Goal: Task Accomplishment & Management: Complete application form

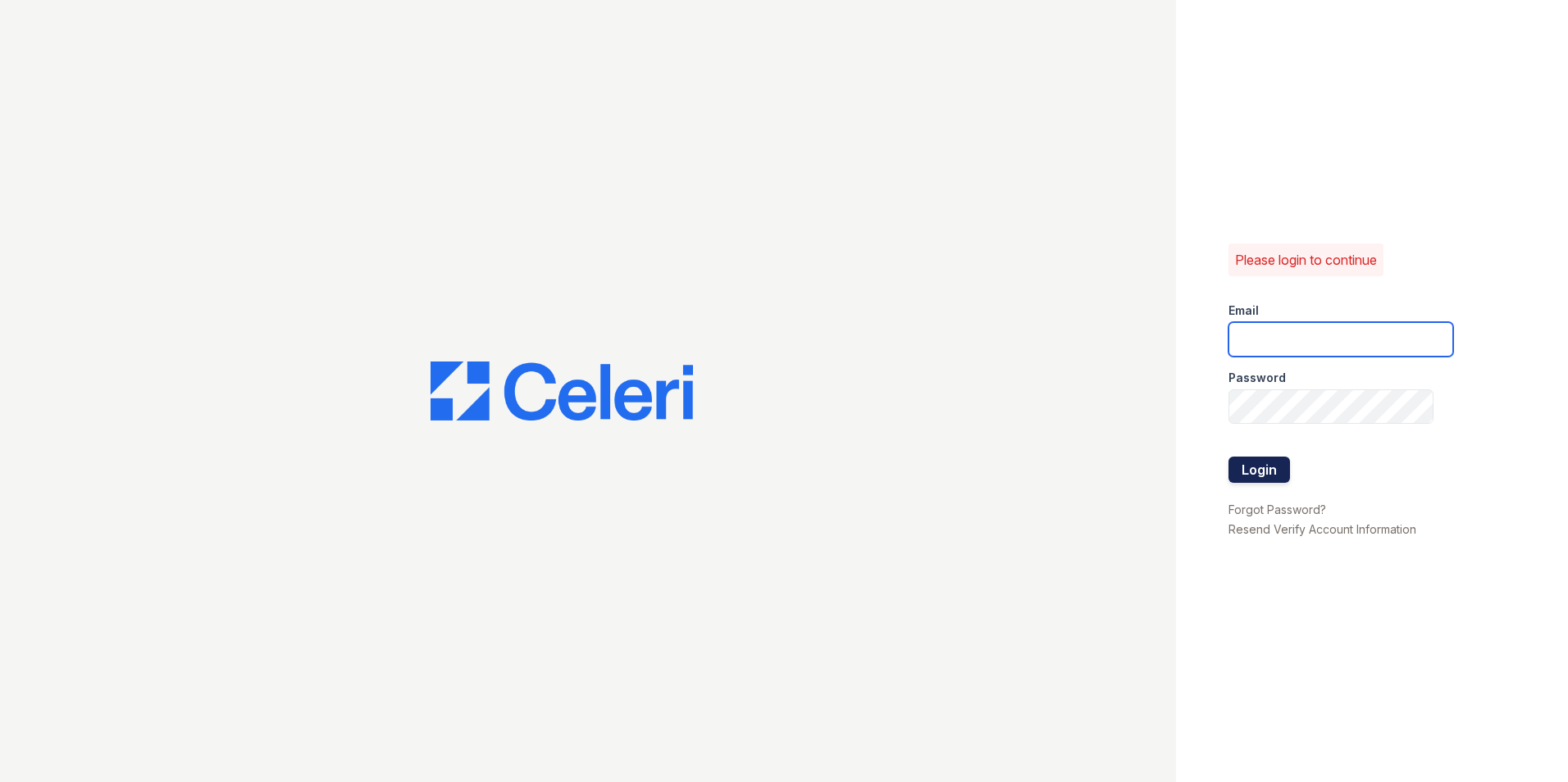
type input "jsalazar@mmgmgt.com"
click at [1268, 462] on button "Login" at bounding box center [1258, 470] width 61 height 26
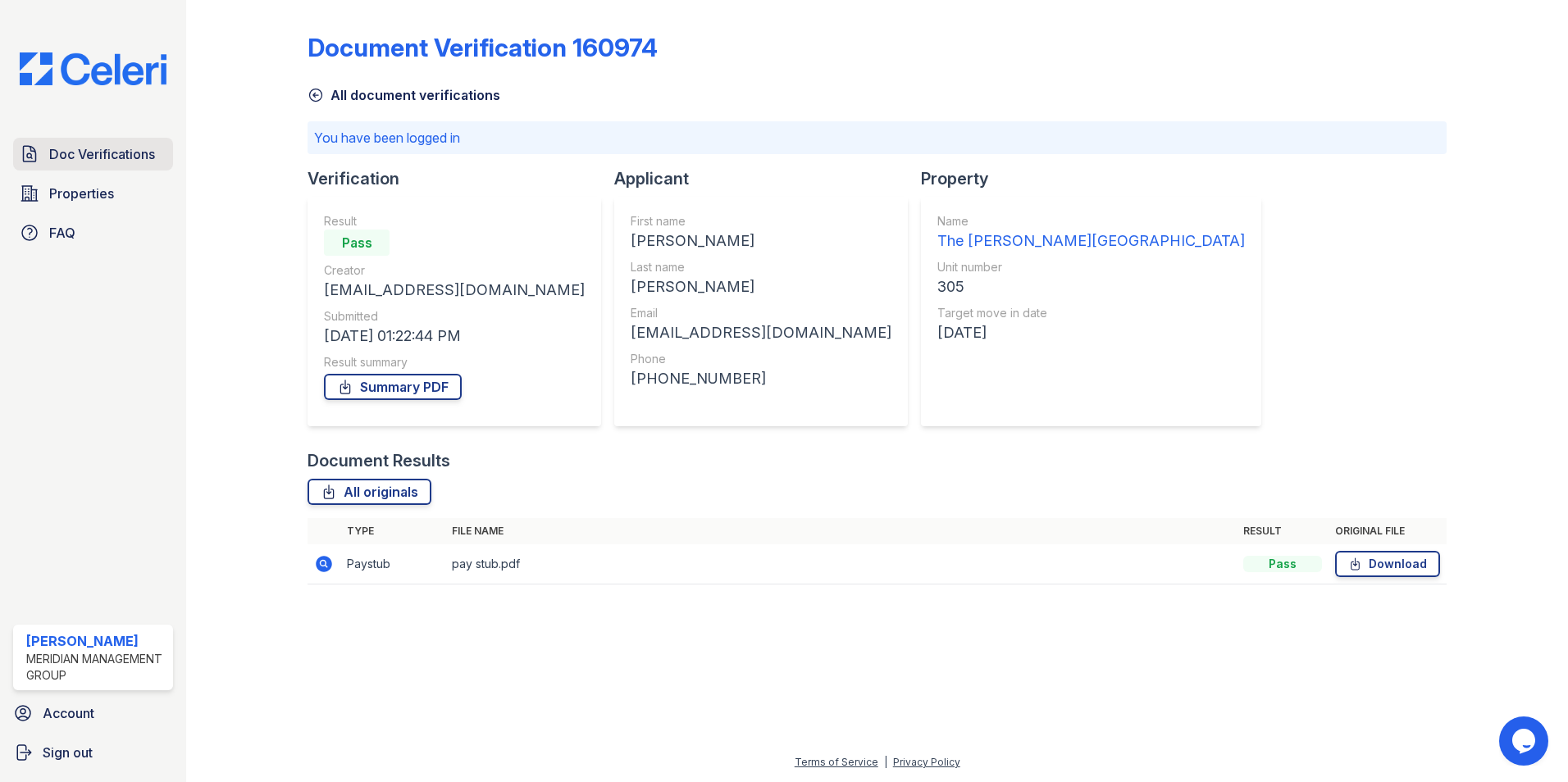
click at [108, 154] on span "Doc Verifications" at bounding box center [102, 153] width 106 height 20
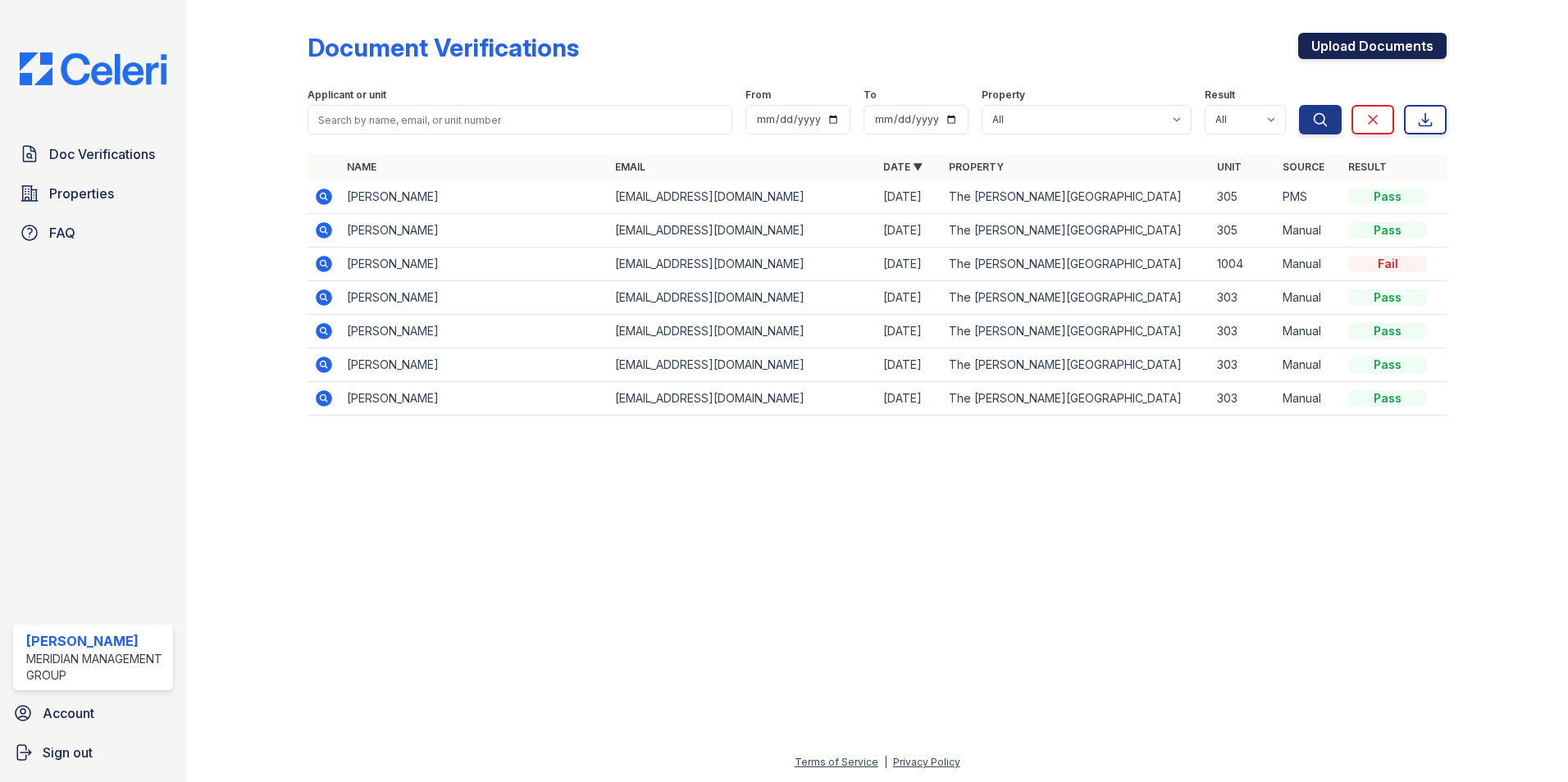
click at [1397, 43] on link "Upload Documents" at bounding box center [1372, 46] width 148 height 26
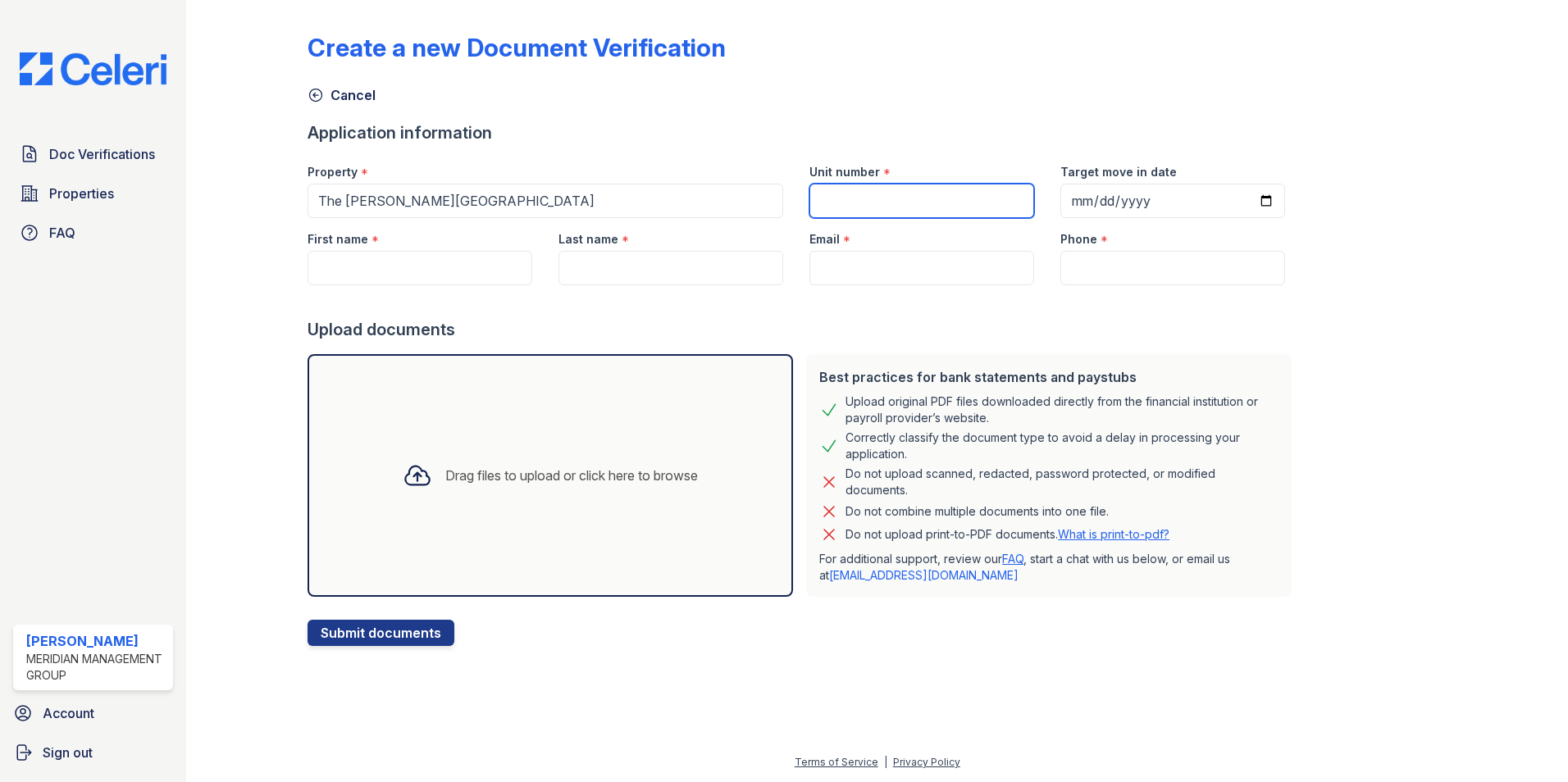
click at [874, 197] on input "Unit number" at bounding box center [921, 201] width 224 height 34
type input "503"
click at [1345, 185] on div "Create a new Document Verification Cancel Application information Property * Th…" at bounding box center [877, 327] width 1139 height 640
click at [1245, 203] on input "Target move in date" at bounding box center [1172, 201] width 224 height 34
type input "2025-10-06"
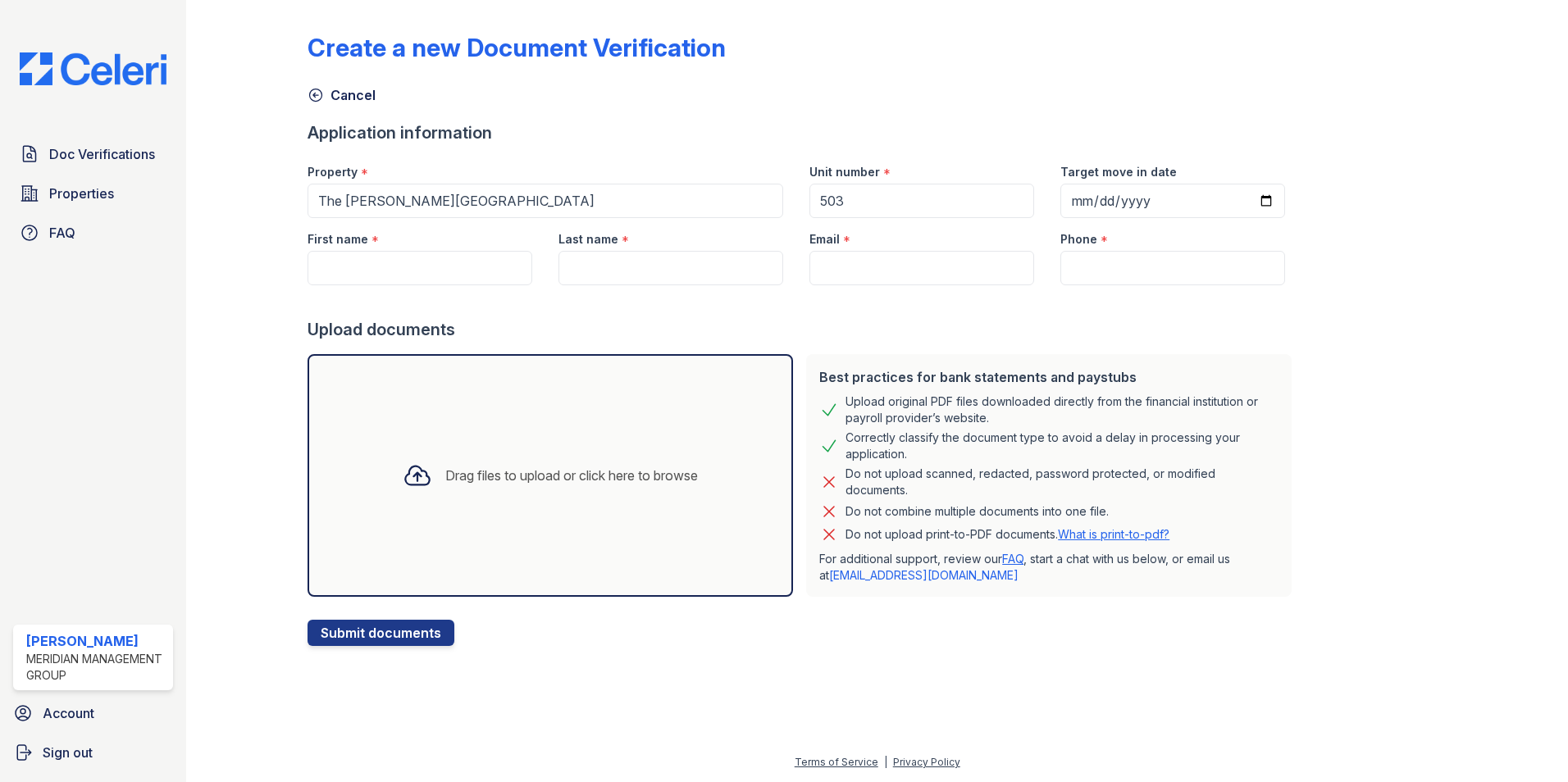
click at [1339, 309] on div "Create a new Document Verification Cancel Application information Property * Th…" at bounding box center [877, 327] width 1139 height 640
click at [455, 259] on input "First name" at bounding box center [420, 268] width 224 height 34
type input "J"
type input "Kent"
type input "Coble"
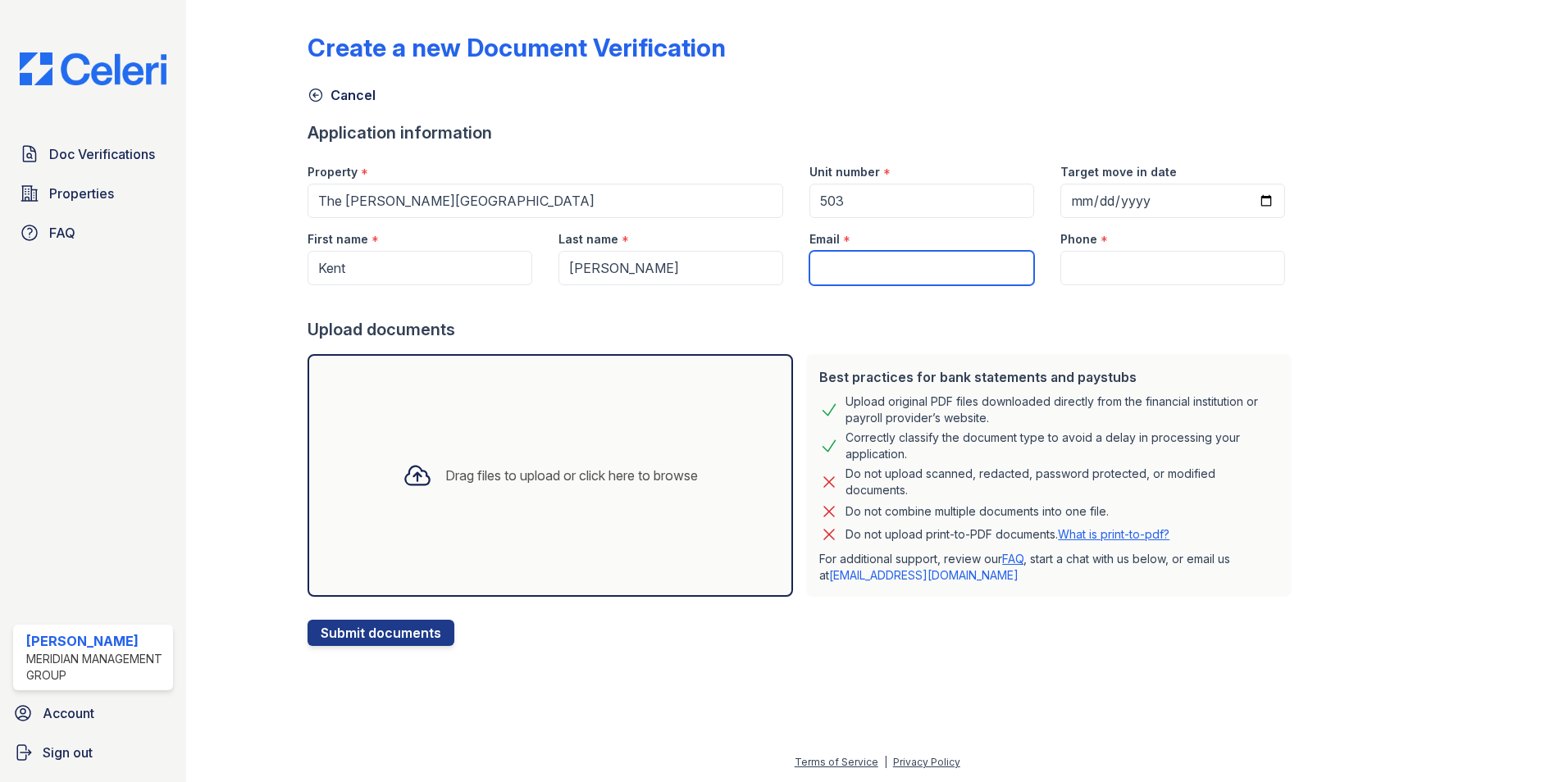
click at [837, 257] on input "Email" at bounding box center [921, 268] width 224 height 34
paste input "[EMAIL_ADDRESS][PERSON_NAME][DOMAIN_NAME]"
type input "[EMAIL_ADDRESS][PERSON_NAME][DOMAIN_NAME]"
click at [750, 128] on div "Application information" at bounding box center [803, 133] width 990 height 23
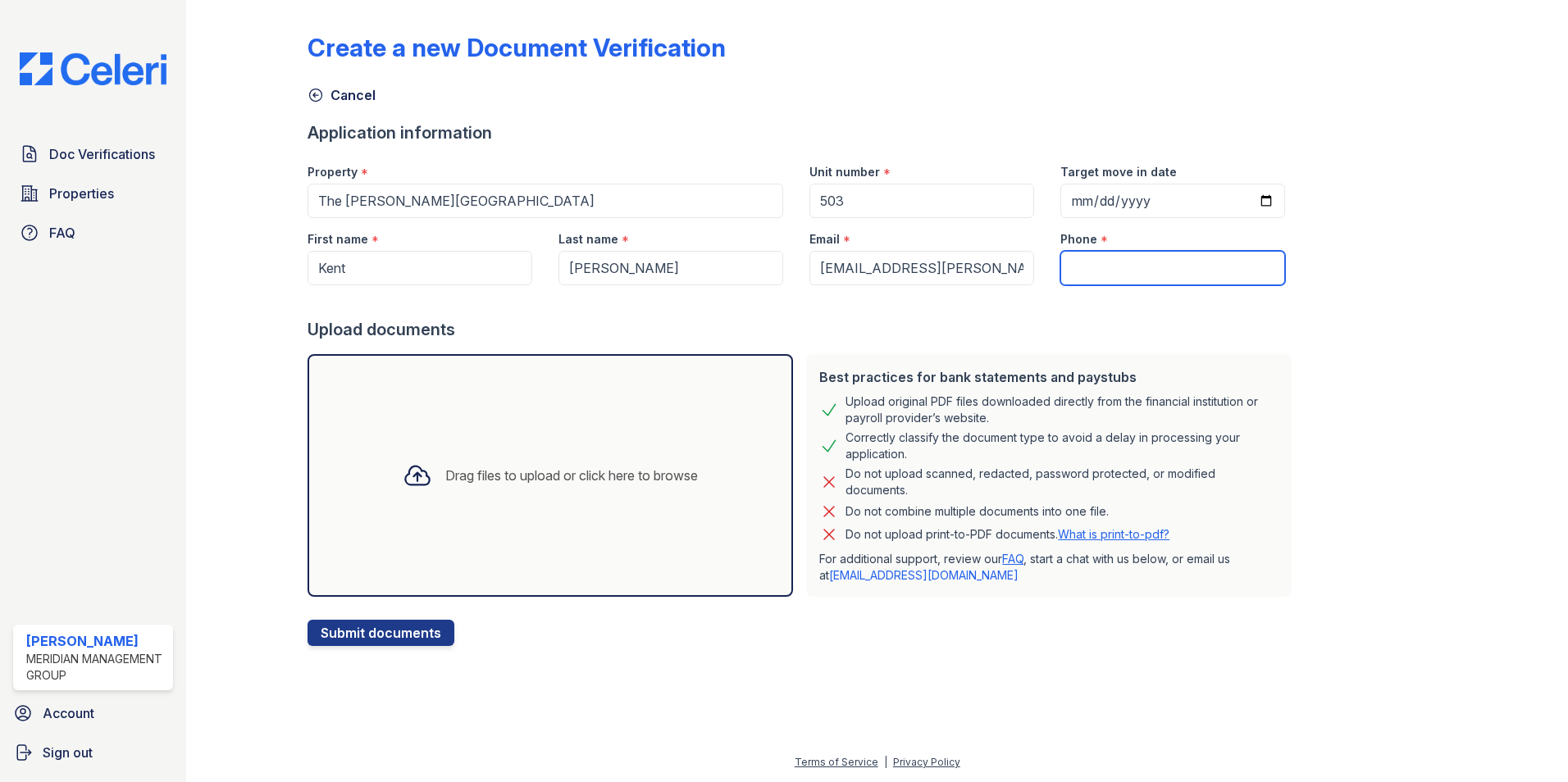
click at [1108, 268] on input "Phone" at bounding box center [1172, 268] width 224 height 34
paste input "(352) 270-2559"
type input "(352) 270-2559"
click at [1094, 328] on div "Upload documents" at bounding box center [803, 329] width 990 height 23
click at [382, 633] on button "Submit documents" at bounding box center [381, 633] width 147 height 26
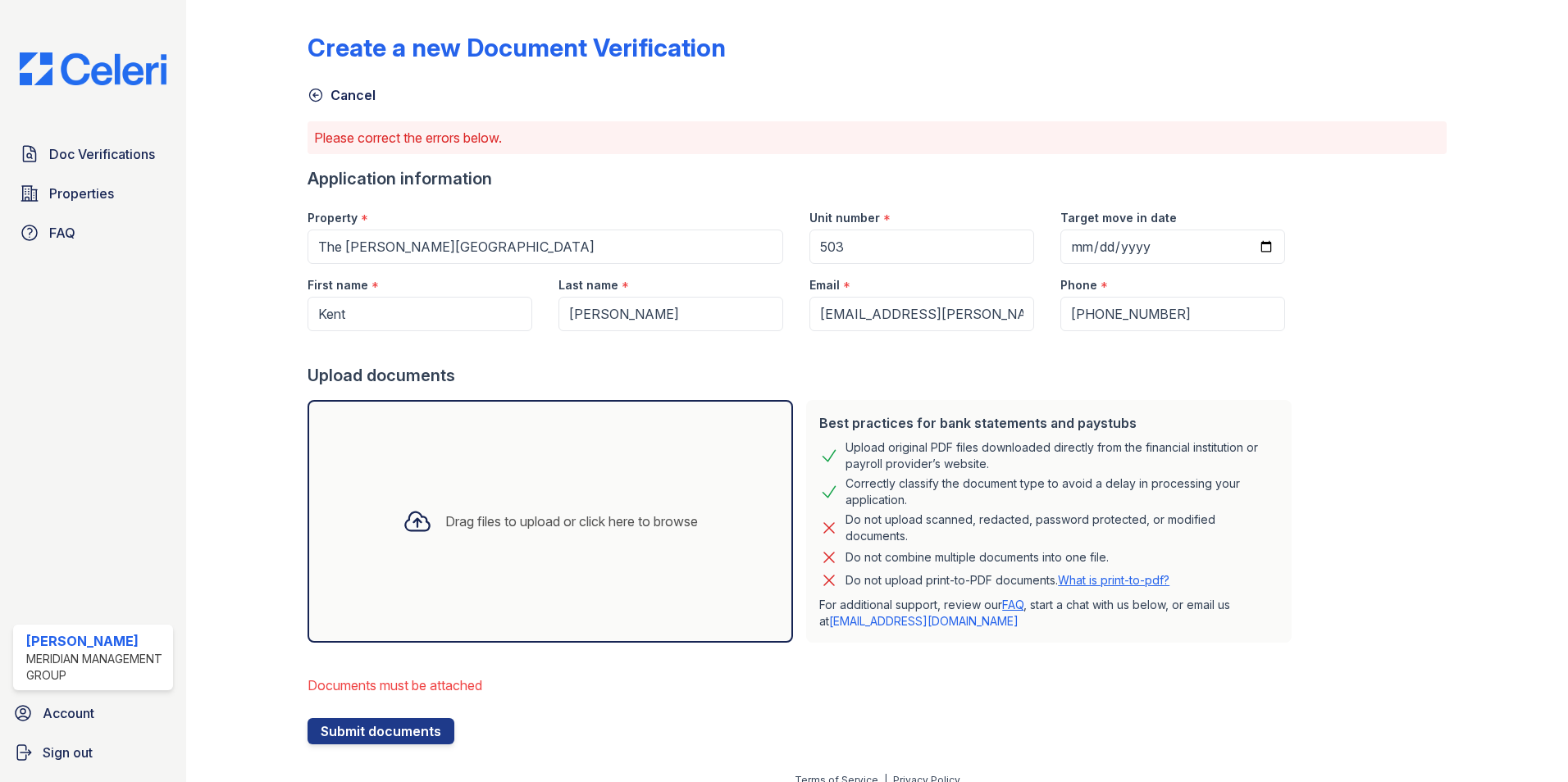
click at [396, 541] on div at bounding box center [417, 521] width 42 height 42
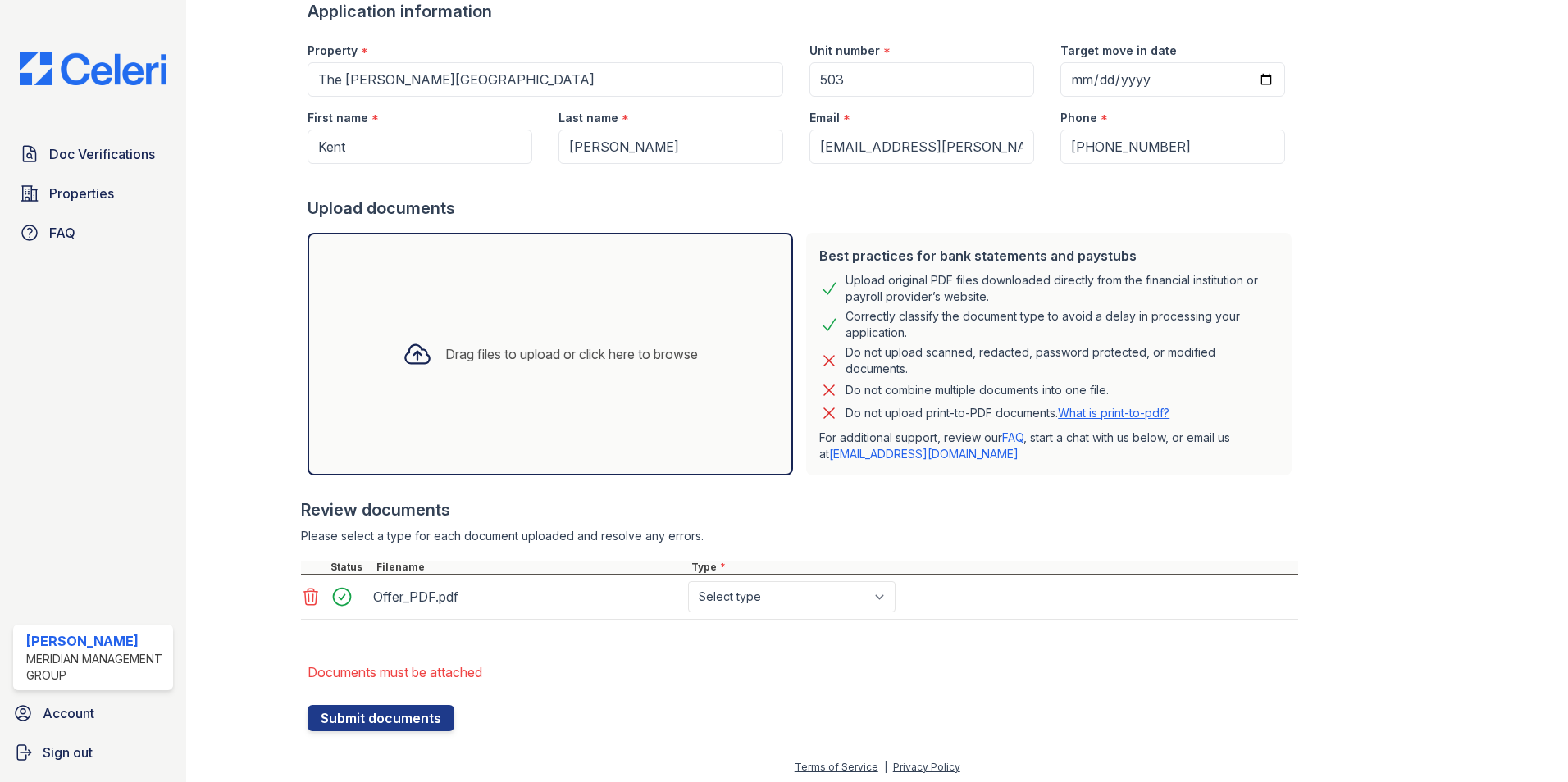
scroll to position [172, 0]
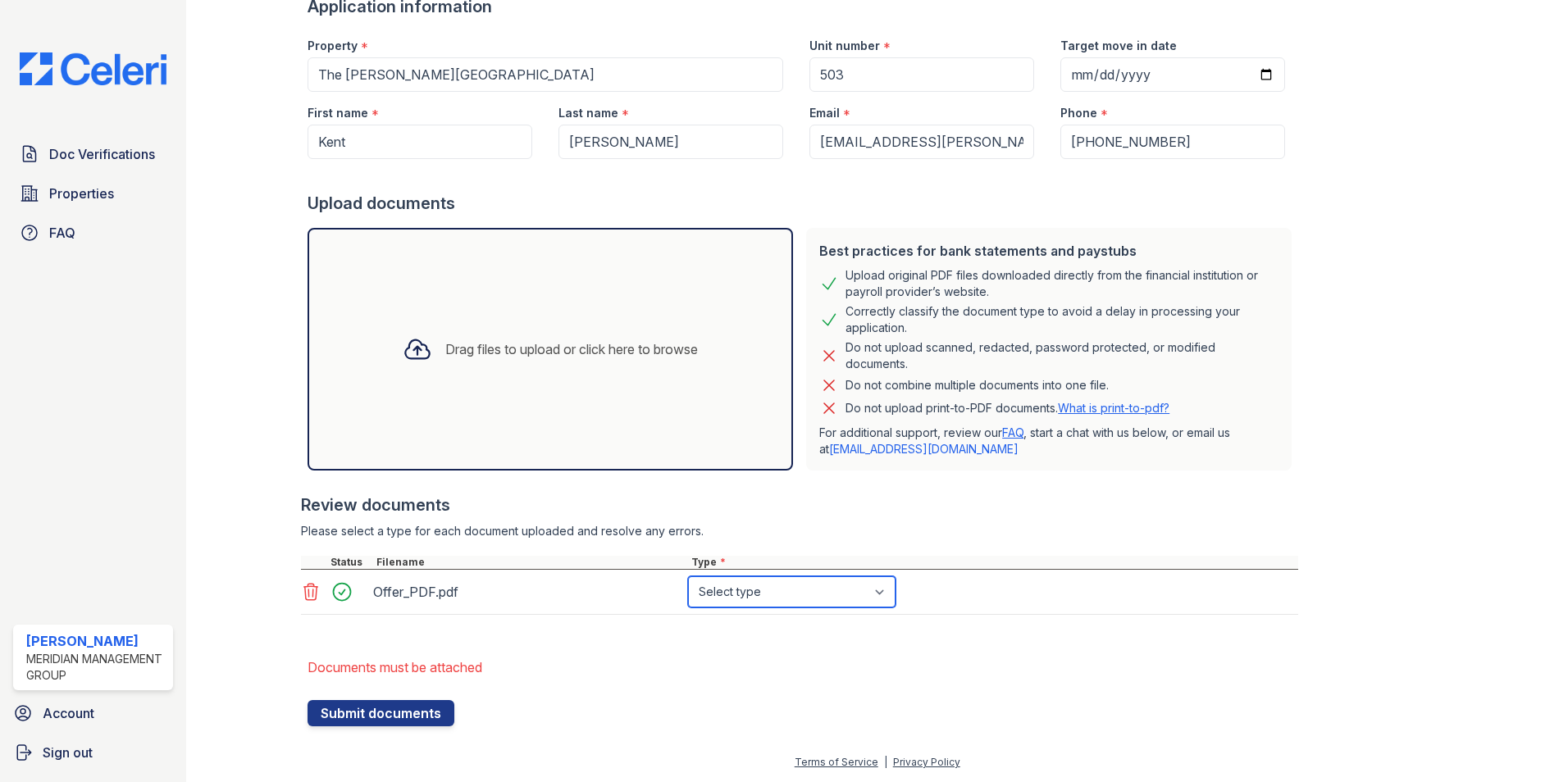
click at [770, 588] on select "Select type Paystub Bank Statement Offer Letter Tax Documents Benefit Award Let…" at bounding box center [792, 591] width 208 height 31
select select "offer_letter"
click at [688, 576] on select "Select type Paystub Bank Statement Offer Letter Tax Documents Benefit Award Let…" at bounding box center [792, 591] width 208 height 31
click at [697, 677] on li "Documents must be attached" at bounding box center [803, 667] width 990 height 33
click at [377, 710] on button "Submit documents" at bounding box center [381, 713] width 147 height 26
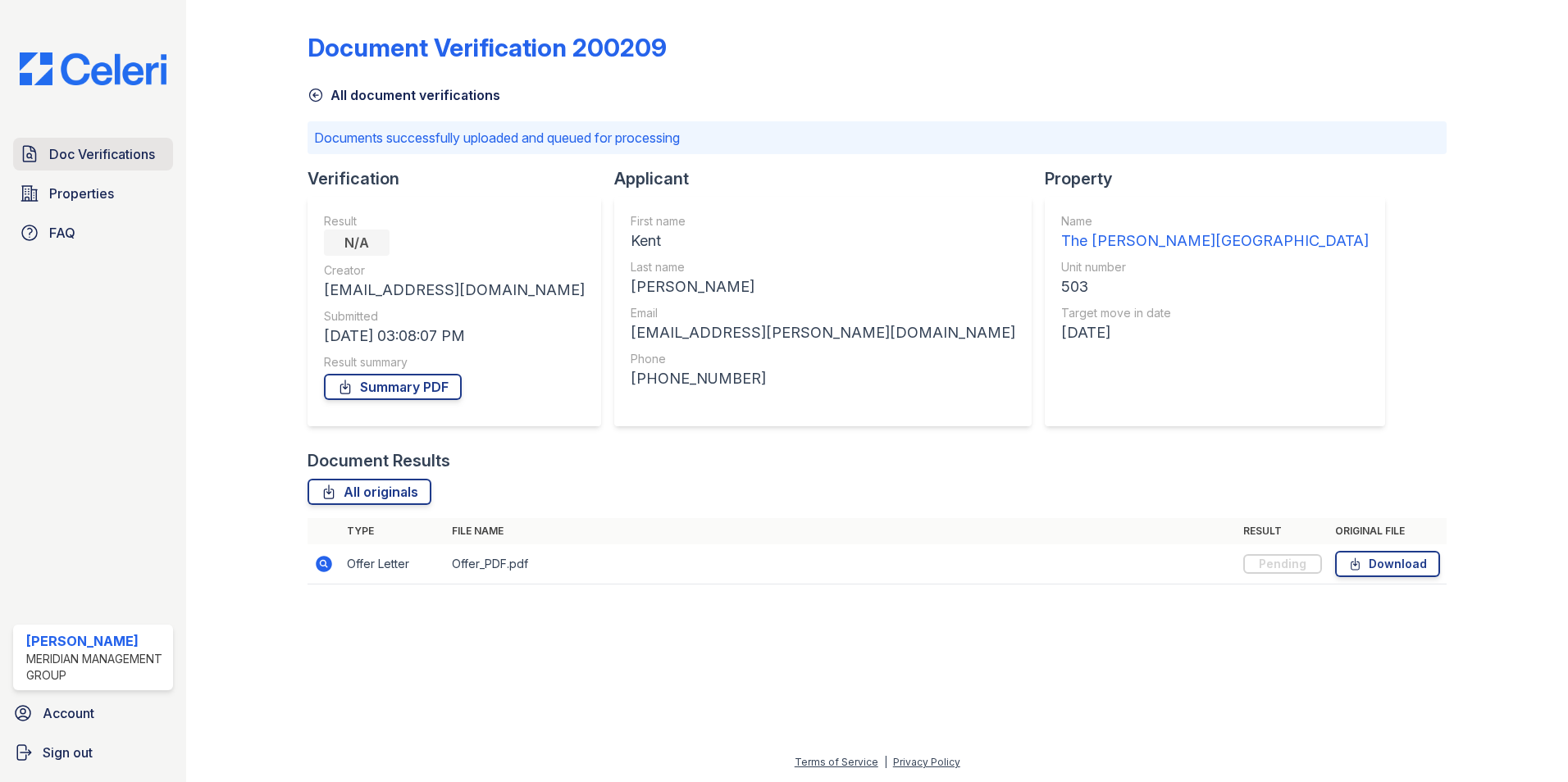
click at [91, 162] on span "Doc Verifications" at bounding box center [102, 153] width 106 height 20
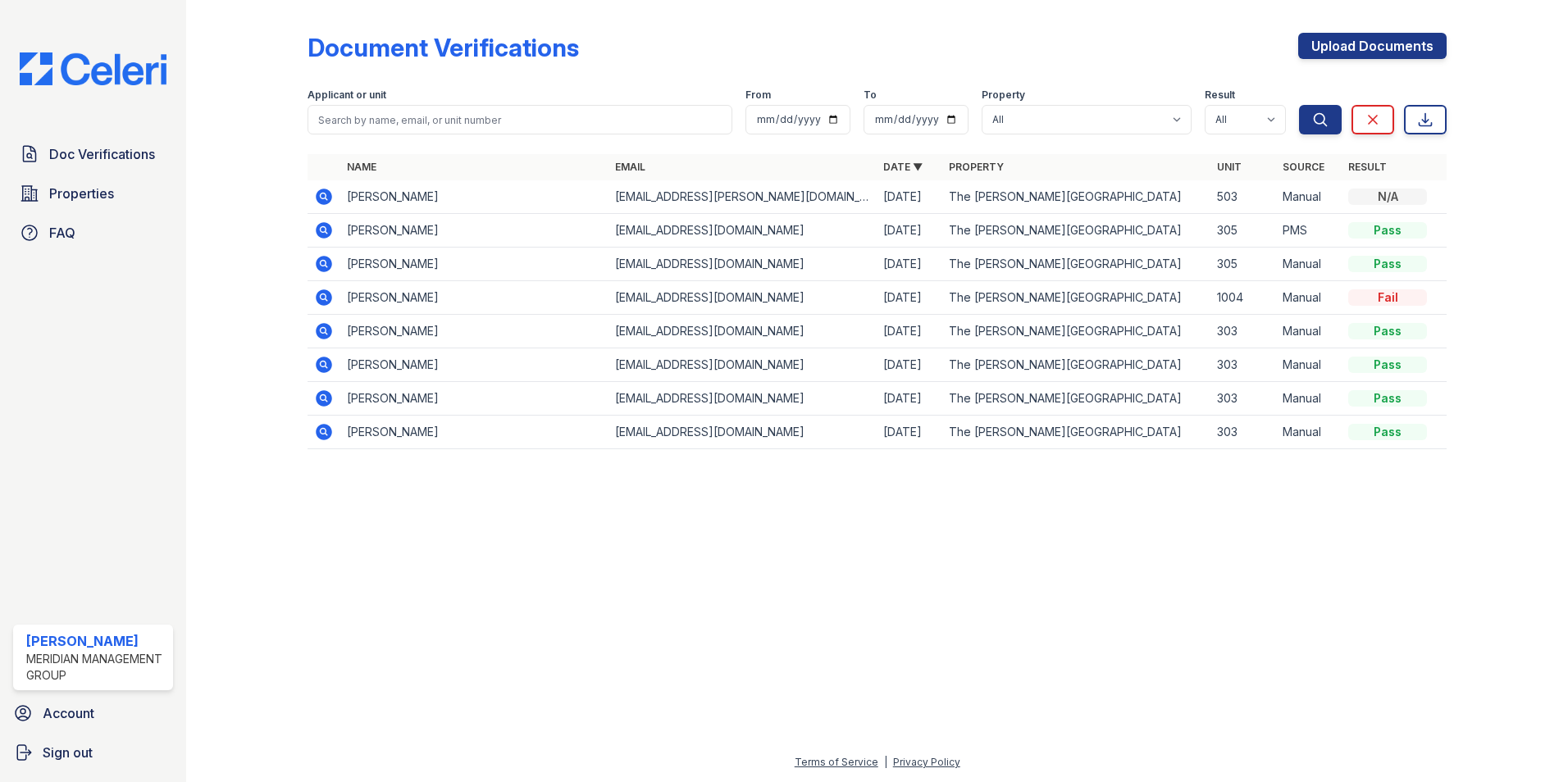
click at [1396, 197] on div "N/A" at bounding box center [1387, 197] width 78 height 16
click at [1233, 553] on div at bounding box center [876, 622] width 1329 height 260
click at [388, 458] on div "Name Email Date ▼ Property Unit Source Result Kent Coble kentf.coble@gmail.com …" at bounding box center [877, 310] width 1139 height 311
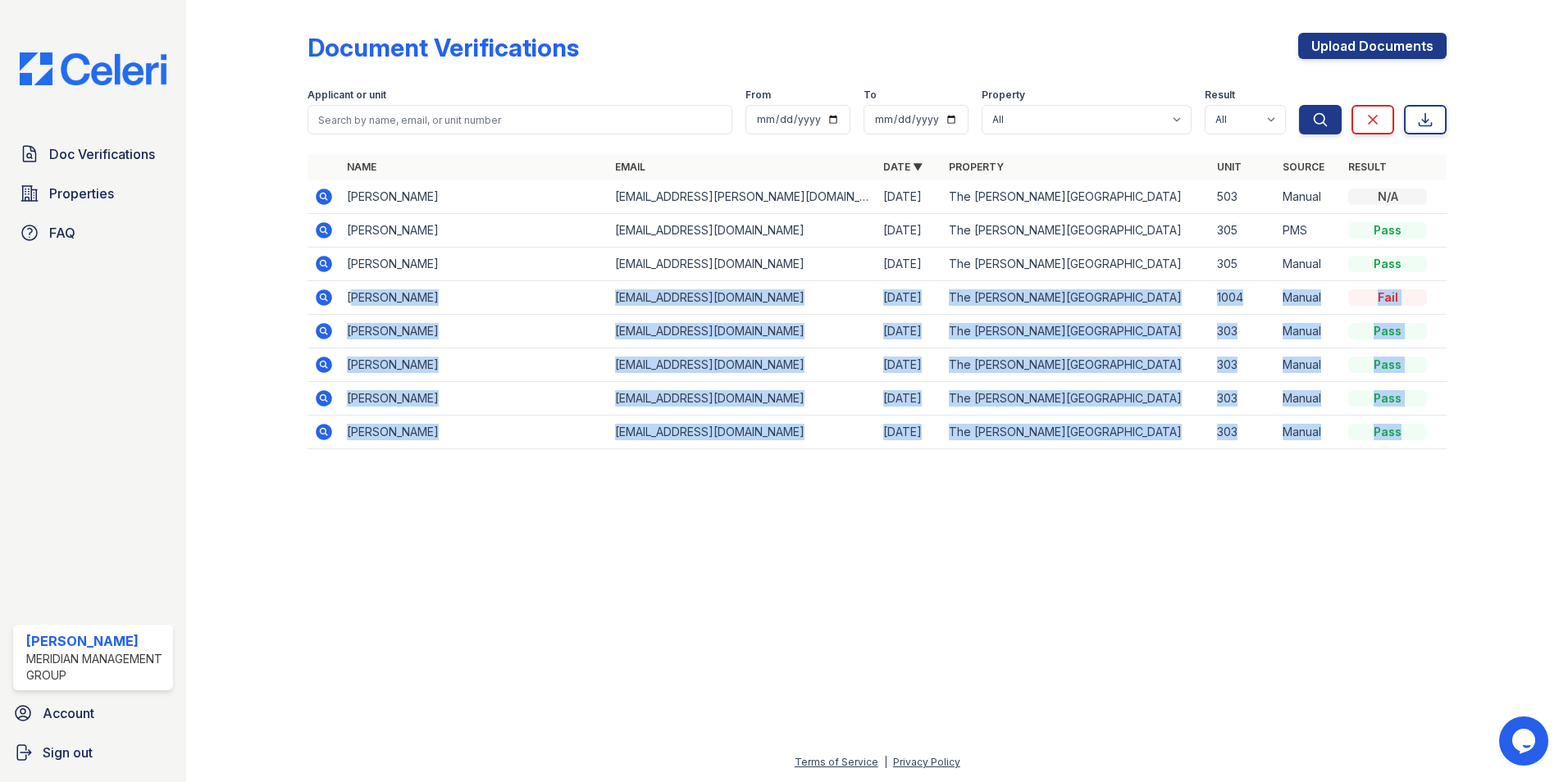
drag, startPoint x: 354, startPoint y: 297, endPoint x: 1491, endPoint y: 294, distance: 1137.0
click at [1491, 294] on div "Document Verifications Upload Documents Filter Applicant or unit From To Proper…" at bounding box center [876, 246] width 1329 height 491
drag, startPoint x: 1491, startPoint y: 294, endPoint x: 1483, endPoint y: 319, distance: 26.2
click at [1483, 319] on div at bounding box center [1494, 236] width 95 height 459
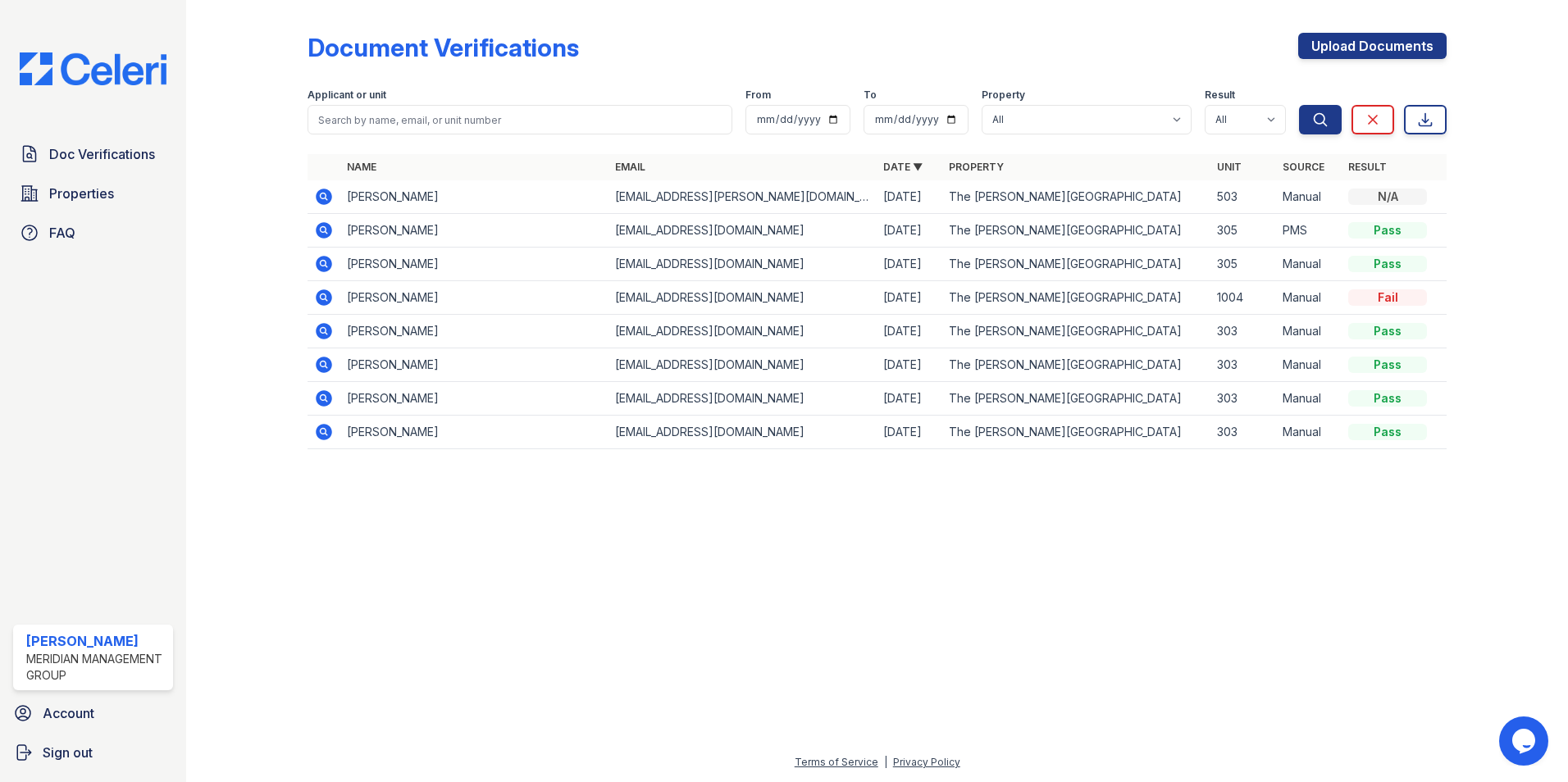
click at [1390, 201] on div "N/A" at bounding box center [1387, 197] width 78 height 16
click at [358, 196] on td "Kent Coble" at bounding box center [474, 197] width 268 height 34
click at [669, 192] on td "[EMAIL_ADDRESS][PERSON_NAME][DOMAIN_NAME]" at bounding box center [742, 197] width 268 height 34
click at [1390, 197] on div "N/A" at bounding box center [1387, 197] width 78 height 16
click at [75, 153] on span "Doc Verifications" at bounding box center [102, 153] width 106 height 20
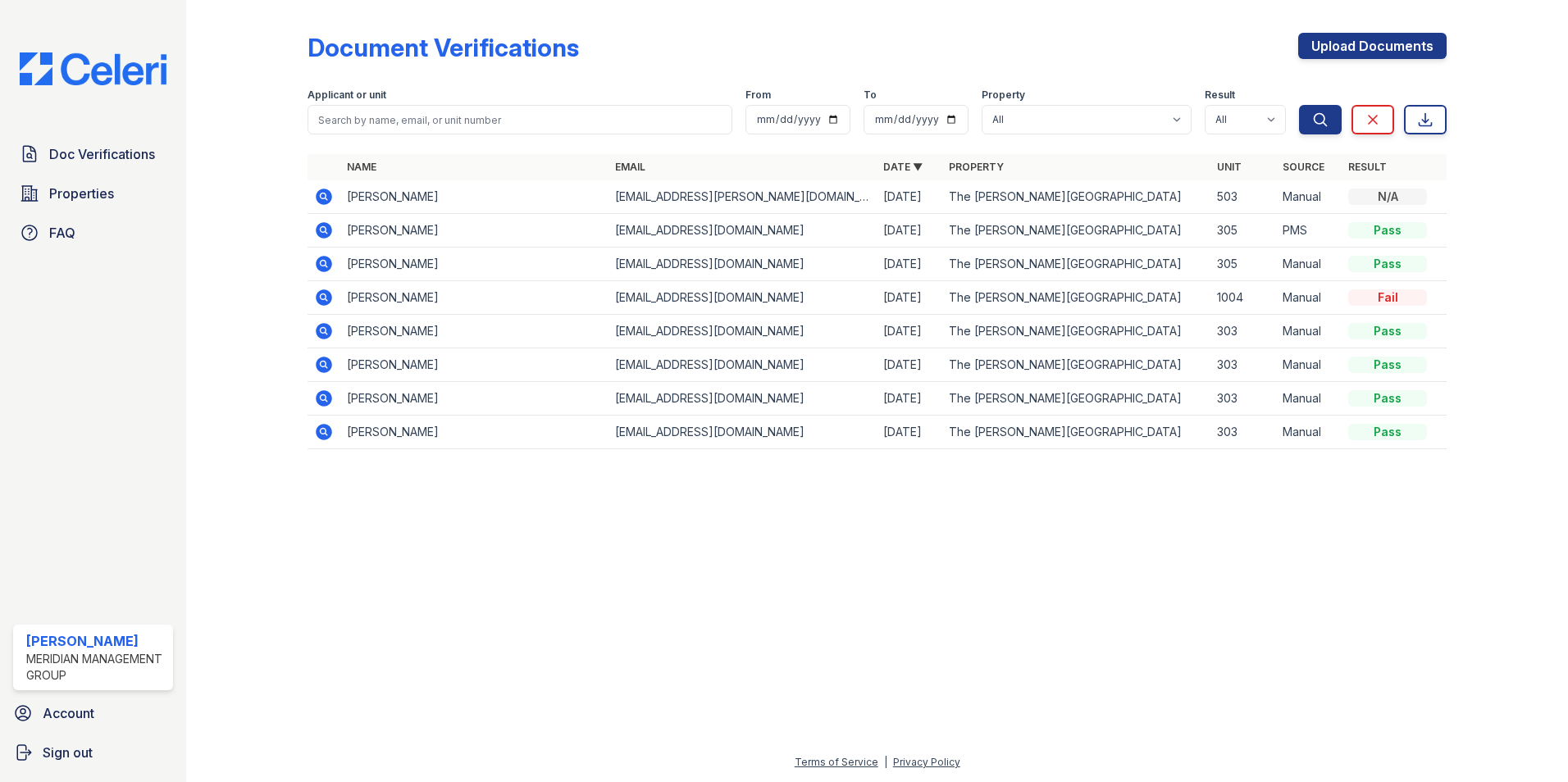
click at [75, 153] on span "Doc Verifications" at bounding box center [102, 153] width 106 height 20
click at [74, 200] on span "Properties" at bounding box center [81, 193] width 65 height 20
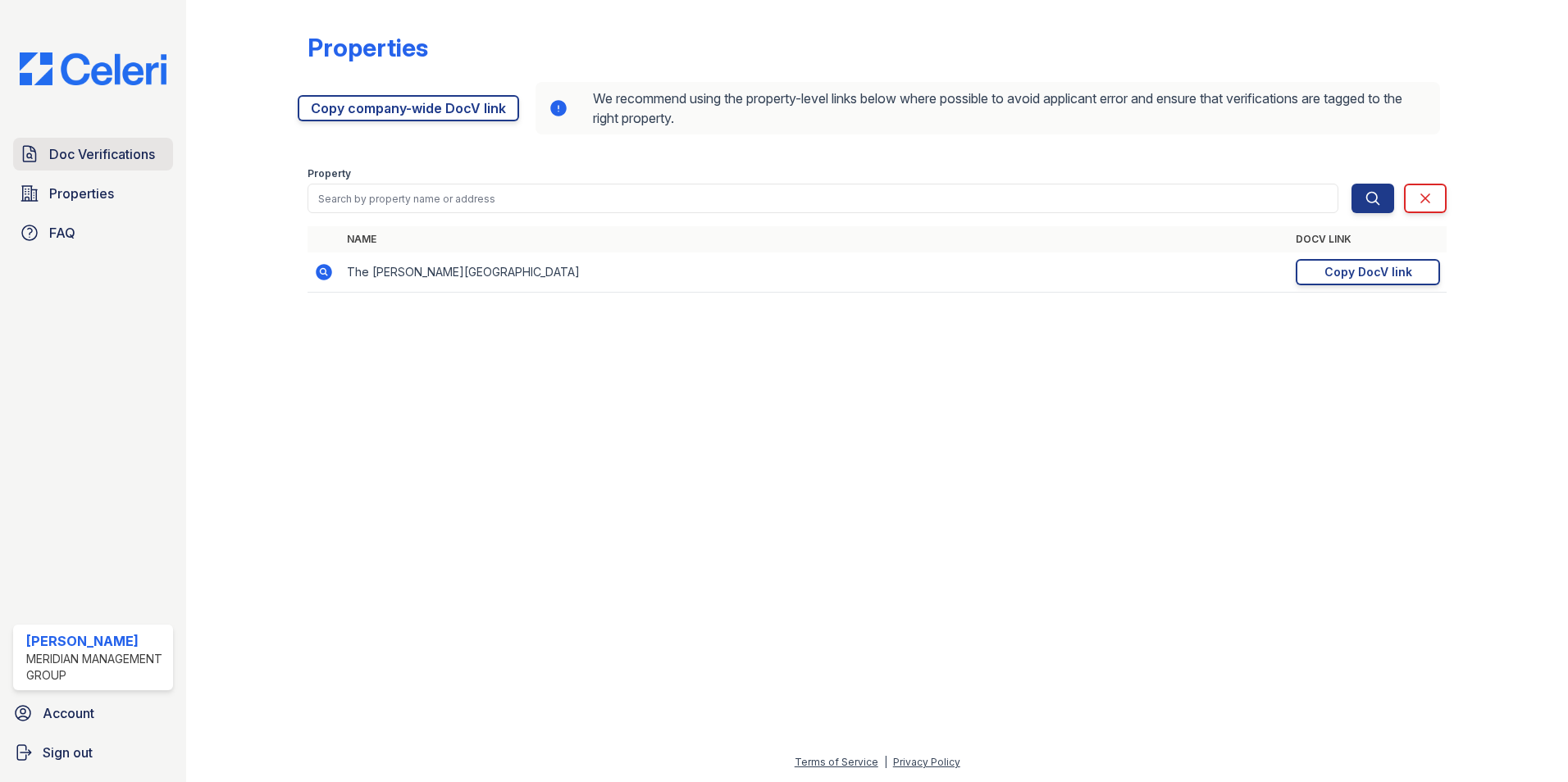
click at [97, 158] on span "Doc Verifications" at bounding box center [102, 153] width 106 height 20
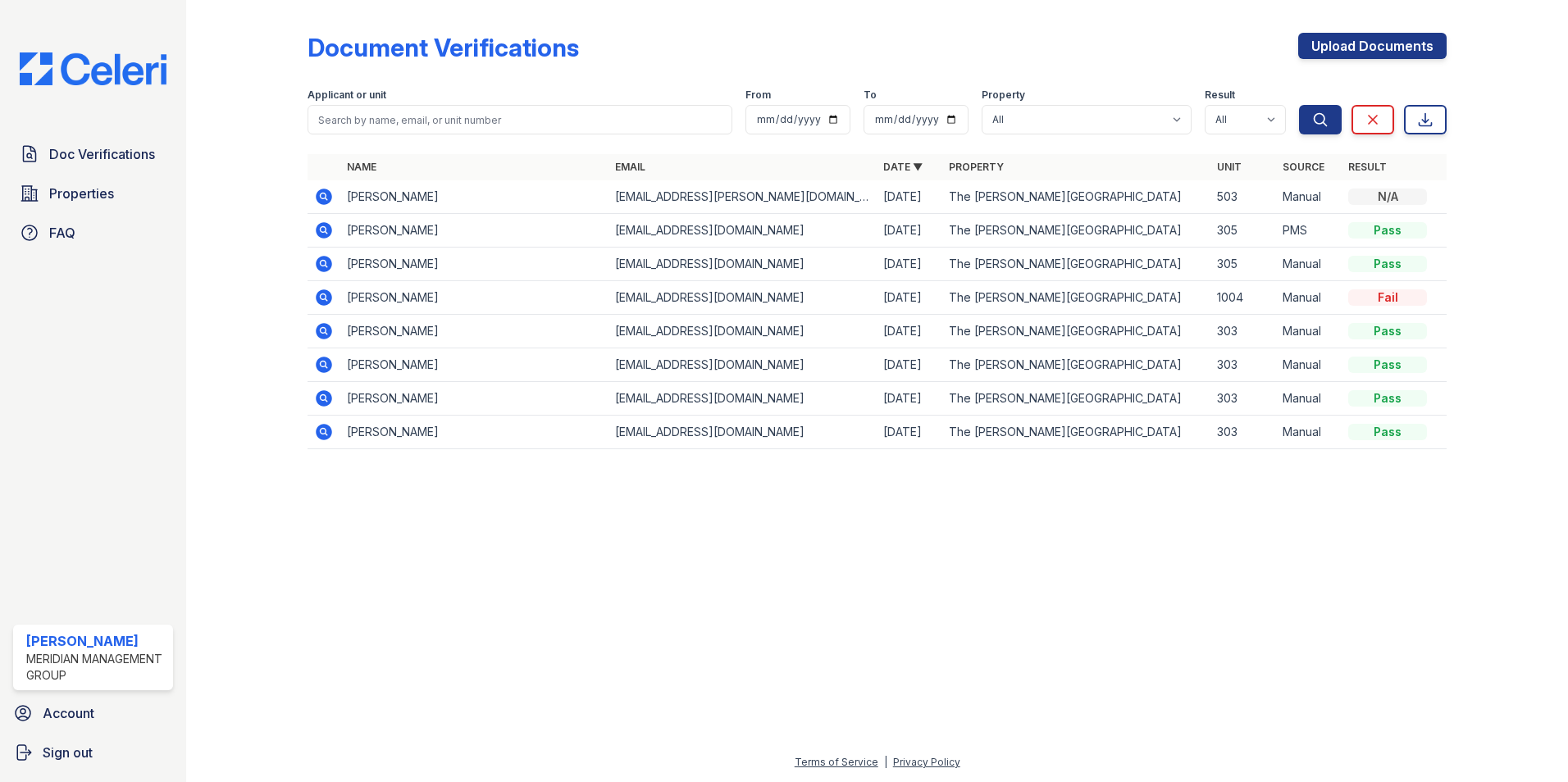
click at [97, 158] on span "Doc Verifications" at bounding box center [102, 153] width 106 height 20
click at [220, 478] on div "Document Verifications Upload Documents Filter Applicant or unit From To Proper…" at bounding box center [876, 246] width 1329 height 491
click at [405, 495] on div at bounding box center [876, 622] width 1329 height 260
click at [524, 575] on div at bounding box center [876, 622] width 1329 height 260
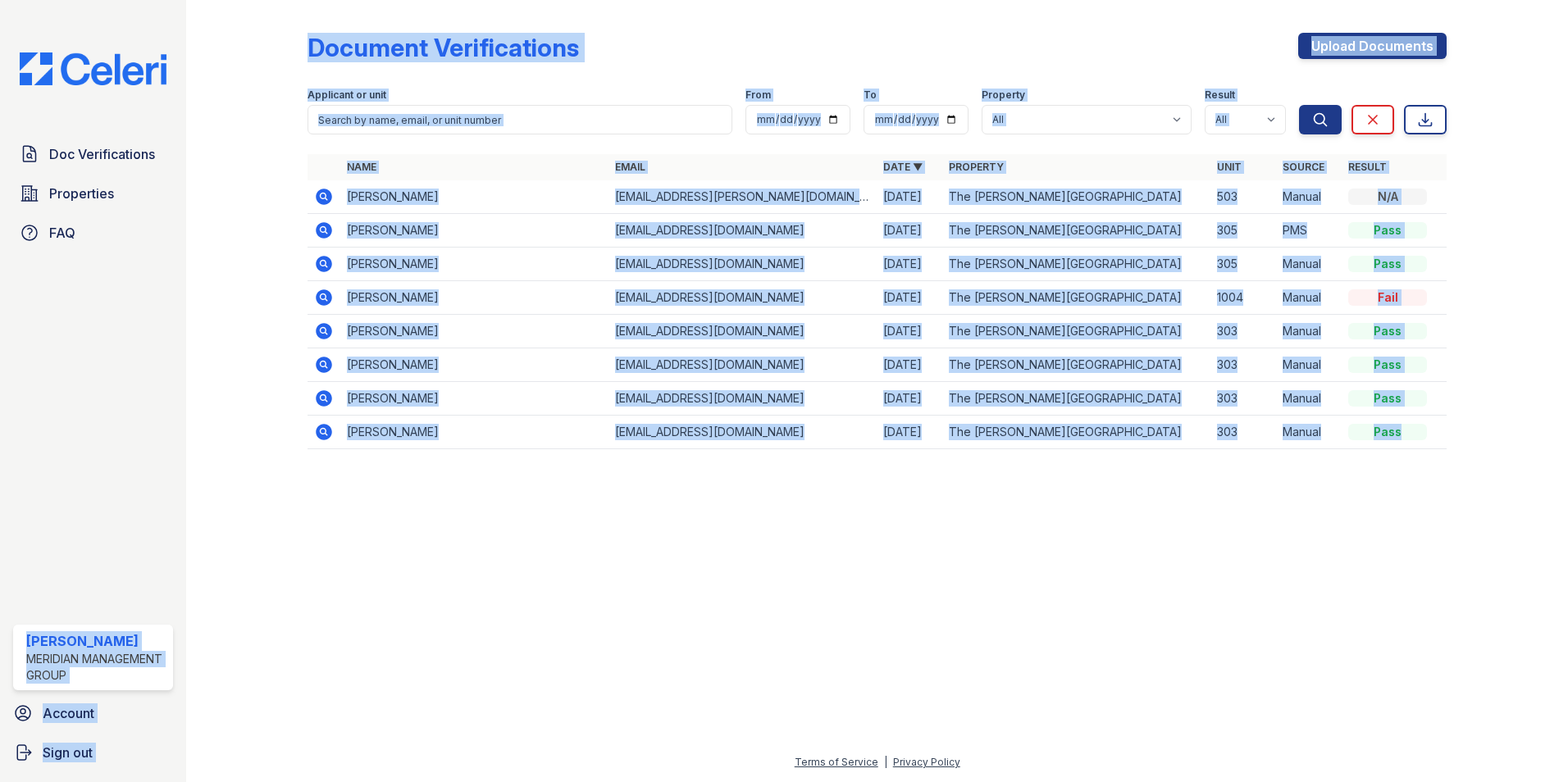
drag, startPoint x: 1476, startPoint y: 509, endPoint x: 53, endPoint y: 322, distance: 1435.2
click at [53, 322] on div "Doc Verifications Properties FAQ Jonie Salazar Meridian Management Group Accoun…" at bounding box center [784, 391] width 1568 height 782
drag, startPoint x: 53, startPoint y: 322, endPoint x: 218, endPoint y: 446, distance: 206.4
click at [218, 446] on div at bounding box center [260, 236] width 95 height 459
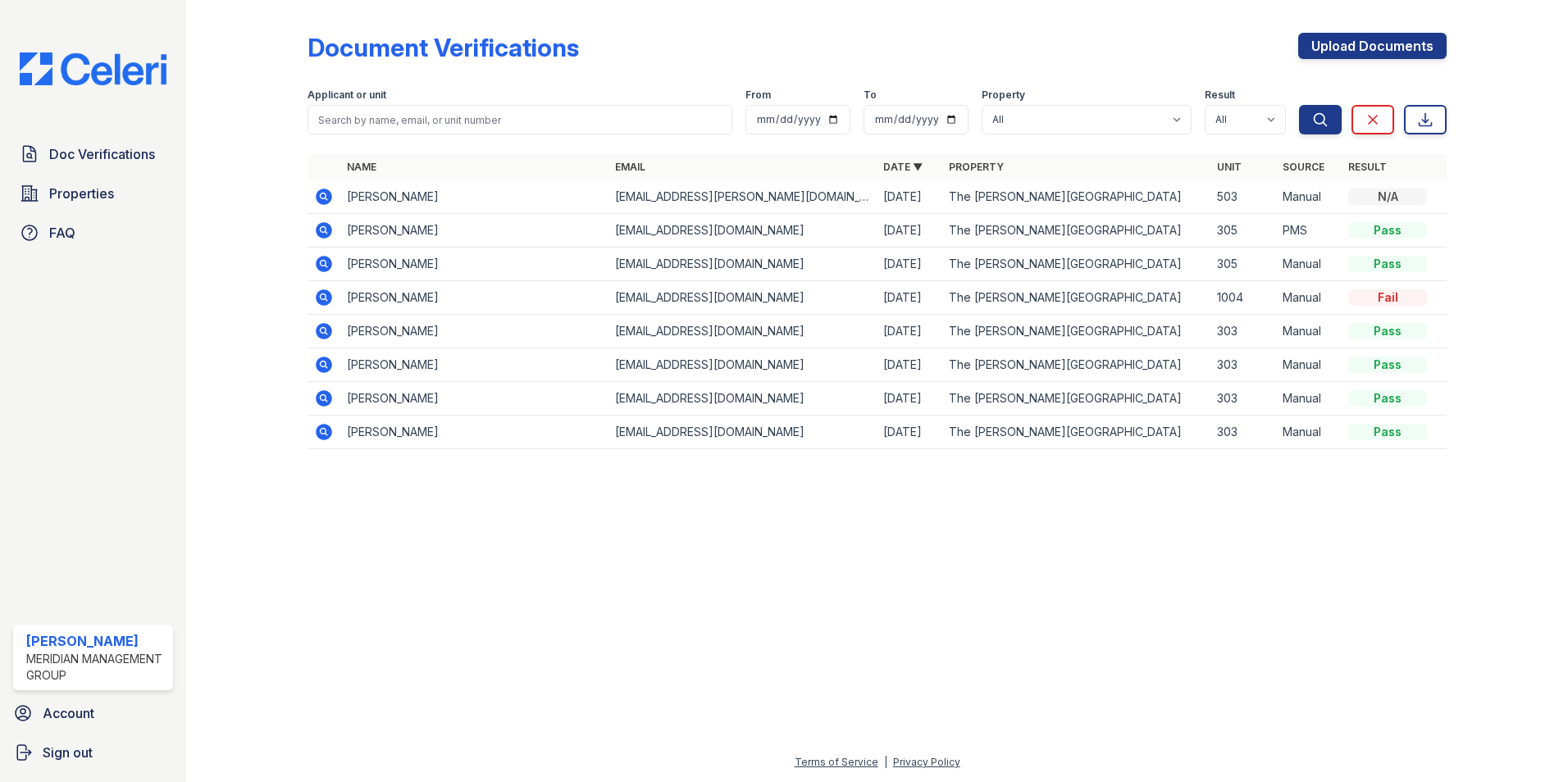
click at [441, 558] on div at bounding box center [876, 622] width 1329 height 260
click at [327, 197] on icon at bounding box center [323, 197] width 16 height 16
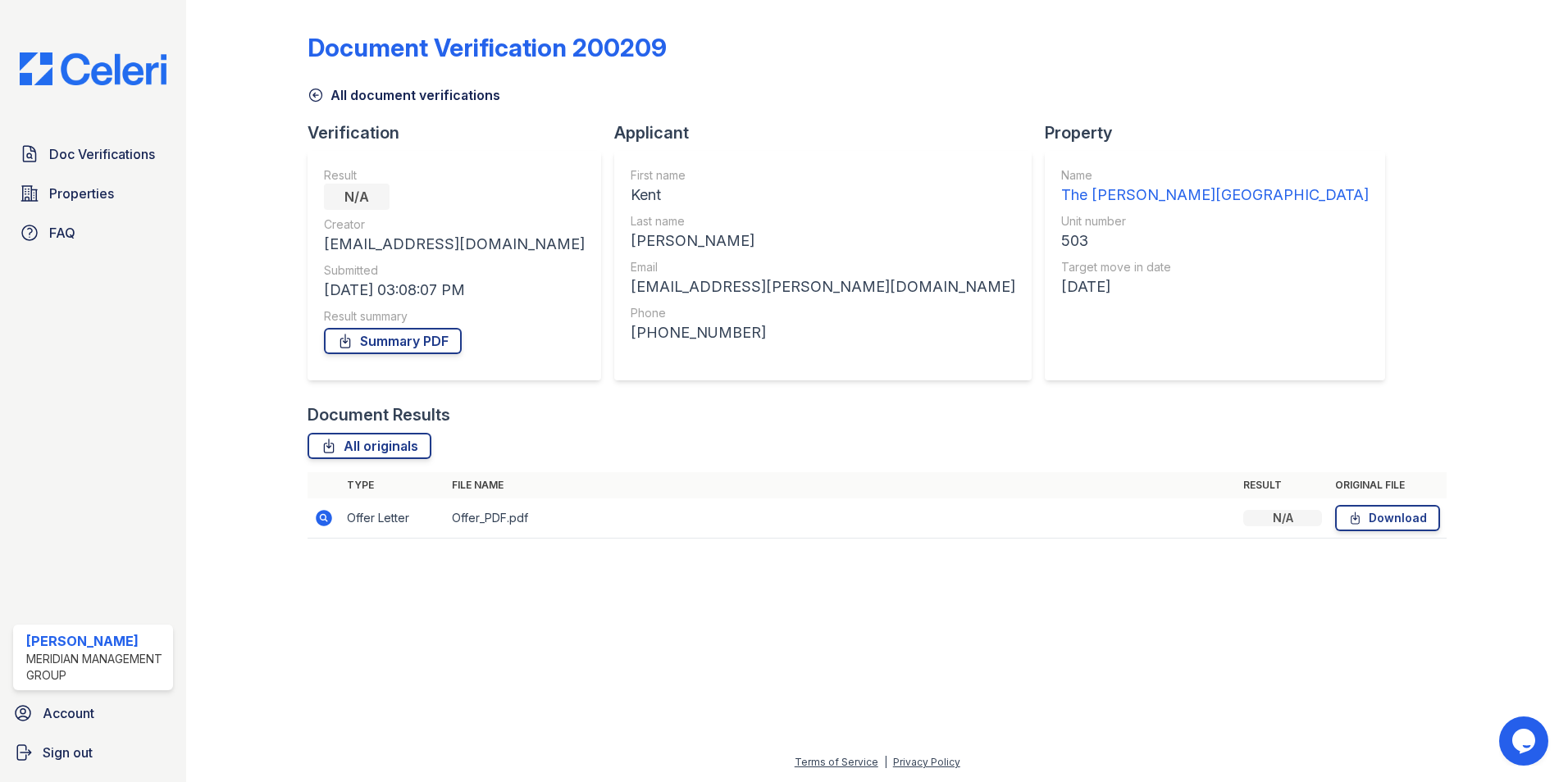
click at [346, 198] on div "N/A" at bounding box center [357, 197] width 66 height 26
drag, startPoint x: 388, startPoint y: 198, endPoint x: 301, endPoint y: 196, distance: 87.0
click at [301, 196] on div "Document Verification 200209 All document verifications Verification Result N/A…" at bounding box center [876, 291] width 1329 height 581
drag, startPoint x: 301, startPoint y: 196, endPoint x: 292, endPoint y: 195, distance: 9.1
click at [292, 195] on div at bounding box center [260, 281] width 95 height 548
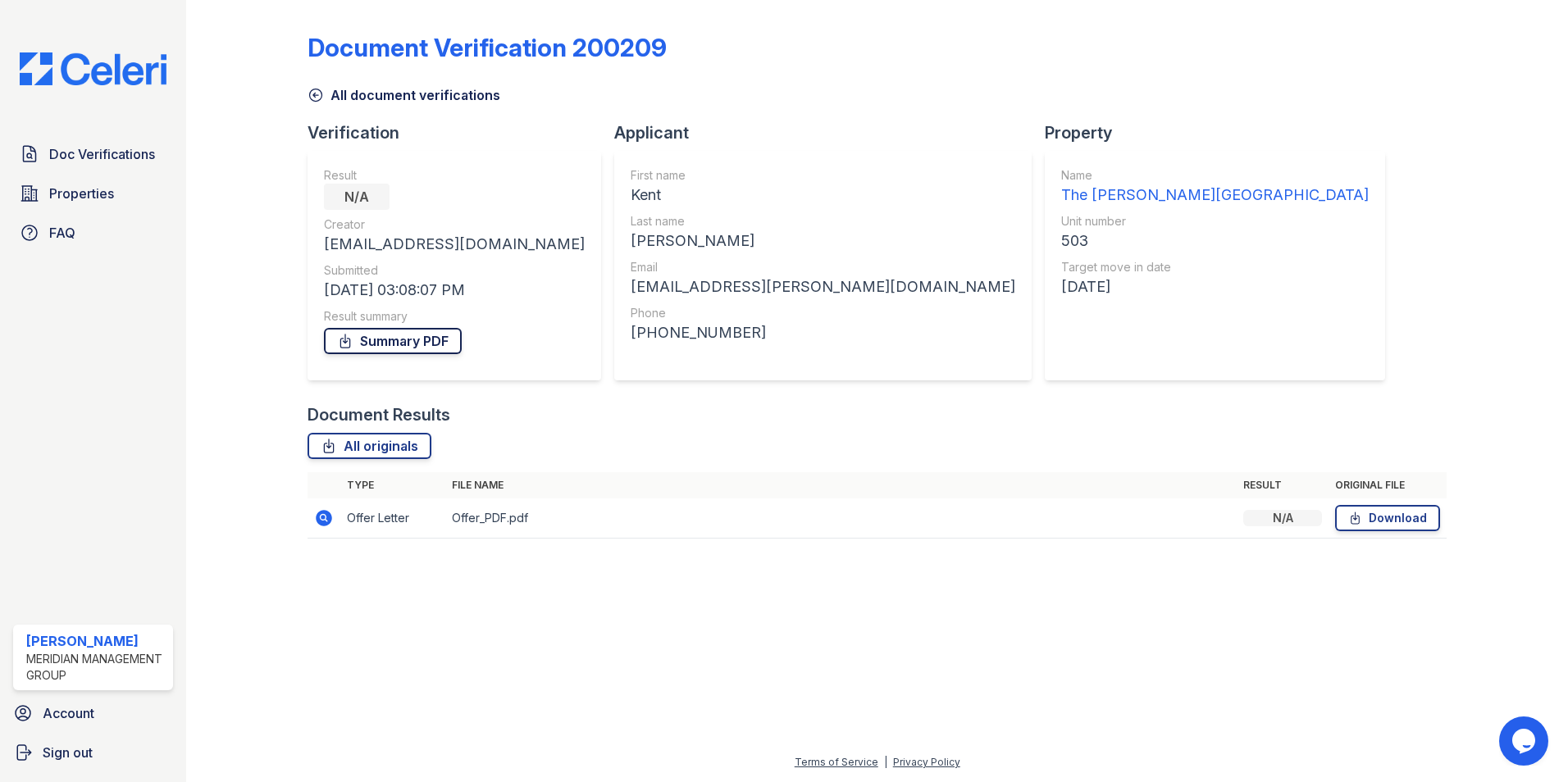
click at [392, 339] on link "Summary PDF" at bounding box center [393, 341] width 138 height 26
